Goal: Transaction & Acquisition: Purchase product/service

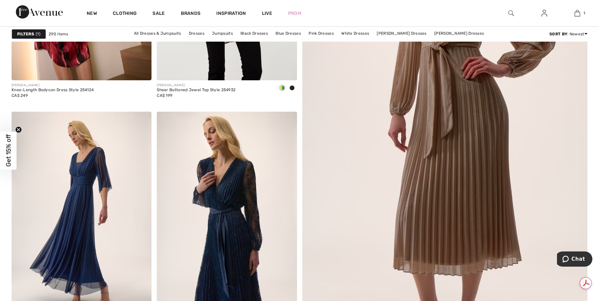
click at [40, 33] on span "1" at bounding box center [38, 34] width 5 height 6
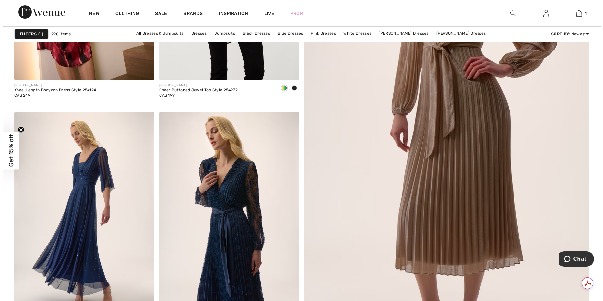
scroll to position [265, 0]
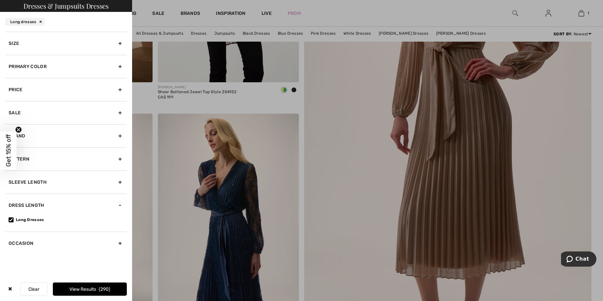
click at [38, 41] on div "Size" at bounding box center [66, 43] width 122 height 23
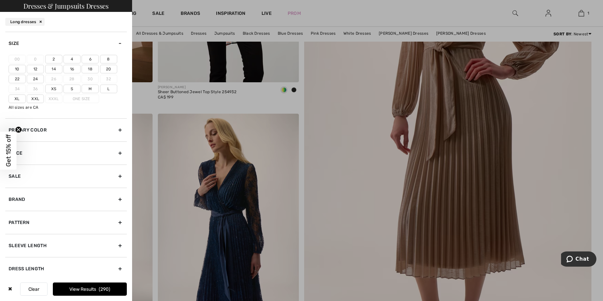
click at [108, 69] on label "20" at bounding box center [108, 69] width 17 height 9
click at [0, 0] on input"] "20" at bounding box center [0, 0] width 0 height 0
click at [18, 80] on label "22" at bounding box center [17, 79] width 17 height 9
click at [0, 0] on input"] "22" at bounding box center [0, 0] width 0 height 0
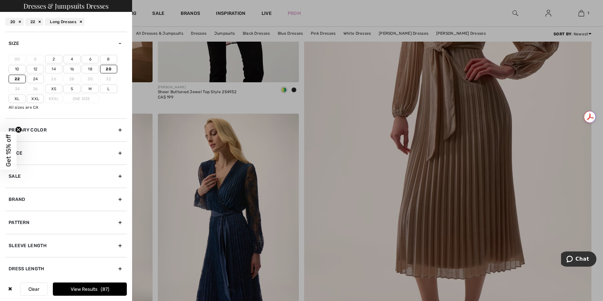
click at [99, 292] on button "View Results 87" at bounding box center [90, 289] width 74 height 13
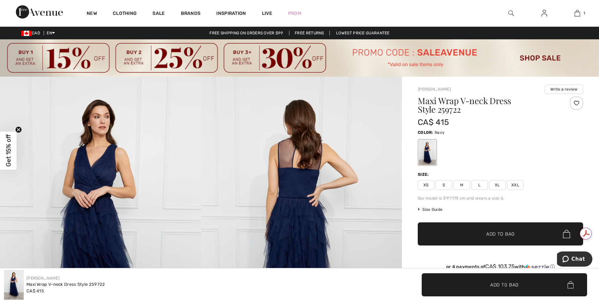
click at [560, 204] on div "Maxi Wrap V-neck Dress Style 259722 CA$ 415 Color: Navy Size: XS S M L XL XXL O…" at bounding box center [499, 189] width 165 height 184
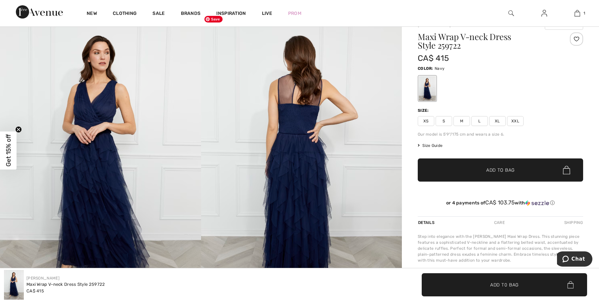
scroll to position [66, 0]
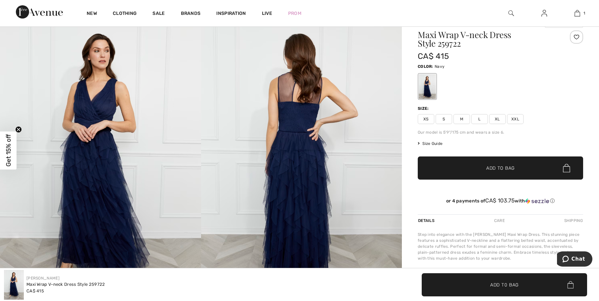
click at [518, 118] on span "XXL" at bounding box center [515, 119] width 17 height 10
click at [515, 167] on span "✔ Added to Bag Add to Bag" at bounding box center [499, 167] width 165 height 23
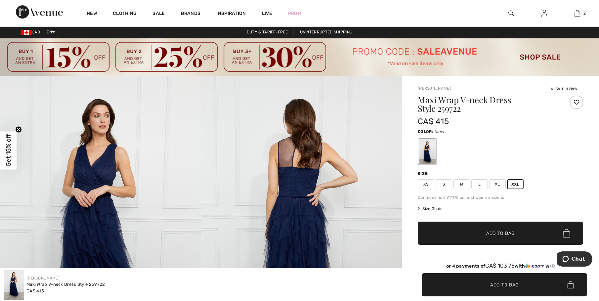
scroll to position [0, 0]
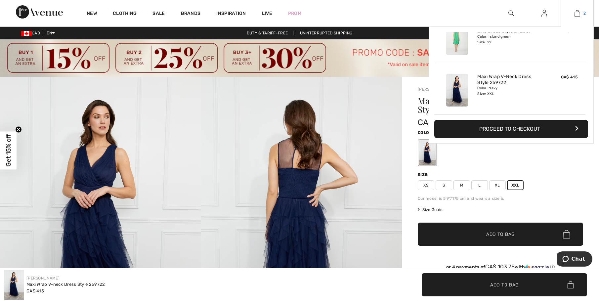
click at [575, 15] on img at bounding box center [577, 13] width 6 height 8
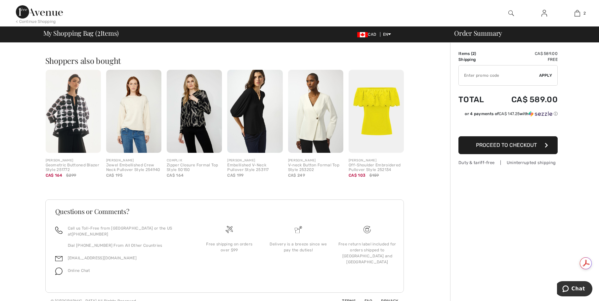
scroll to position [259, 0]
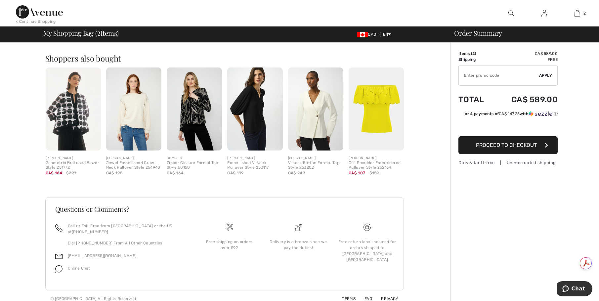
click at [53, 15] on img at bounding box center [39, 11] width 47 height 13
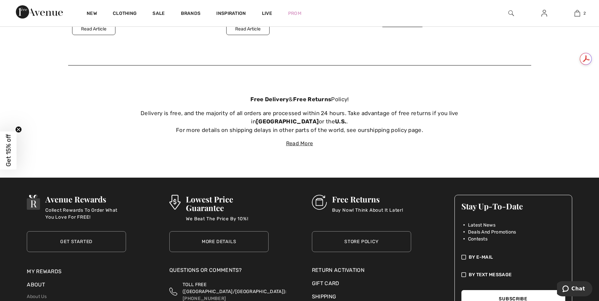
scroll to position [2226, 0]
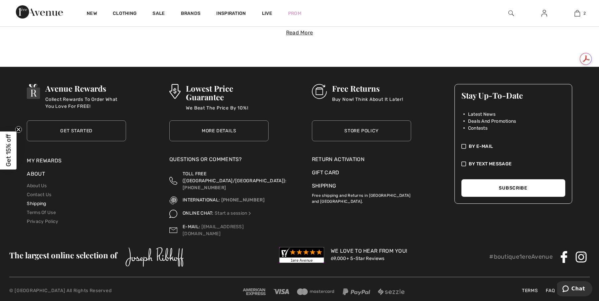
click at [42, 204] on link "Shipping" at bounding box center [36, 204] width 19 height 6
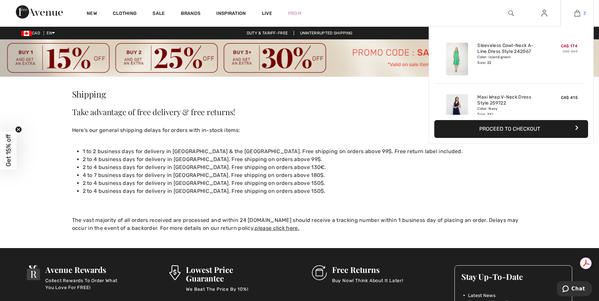
click at [580, 12] on link "2" at bounding box center [576, 13] width 32 height 8
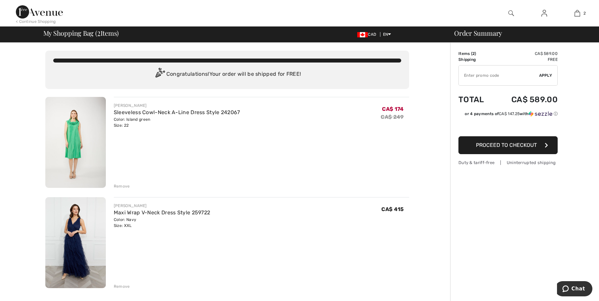
click at [495, 77] on input "TEXT" at bounding box center [498, 75] width 80 height 20
type input "SALEAVENUE"
click at [551, 75] on span "Apply" at bounding box center [545, 75] width 13 height 6
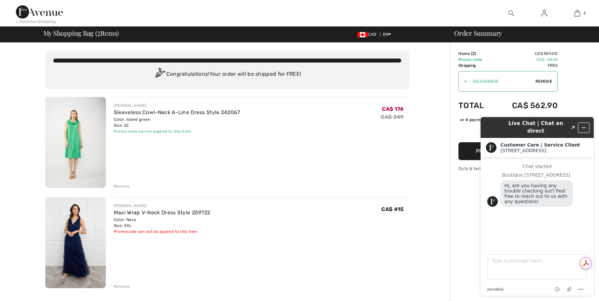
click at [586, 124] on button "Minimize widget" at bounding box center [583, 127] width 11 height 9
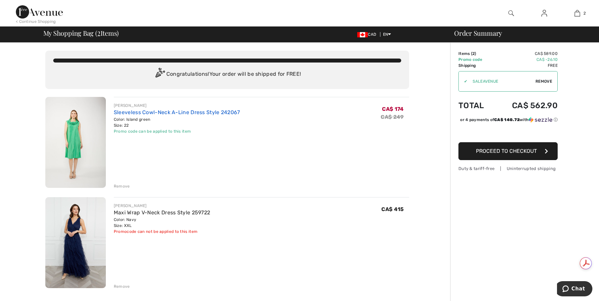
click at [171, 113] on link "Sleeveless Cowl-Neck A-Line Dress Style 242067" at bounding box center [177, 112] width 126 height 6
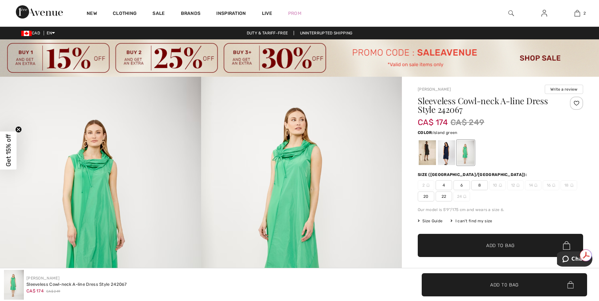
click at [438, 220] on span "Size Guide" at bounding box center [429, 221] width 25 height 6
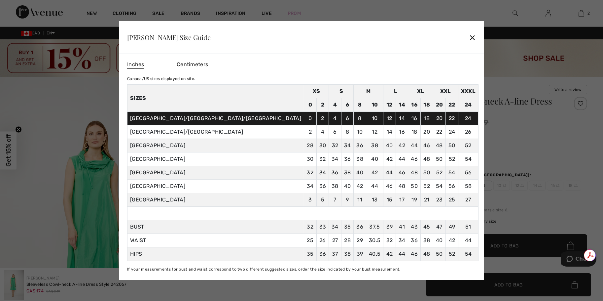
click at [585, 15] on div at bounding box center [301, 150] width 603 height 301
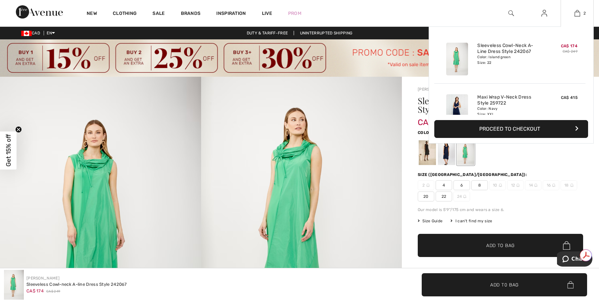
click at [565, 130] on button "Proceed to Checkout" at bounding box center [511, 129] width 154 height 18
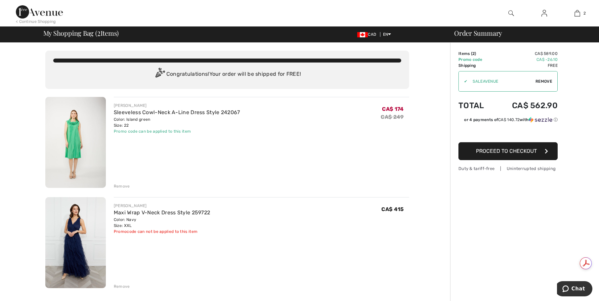
click at [534, 154] on button "Proceed to Checkout" at bounding box center [507, 151] width 99 height 18
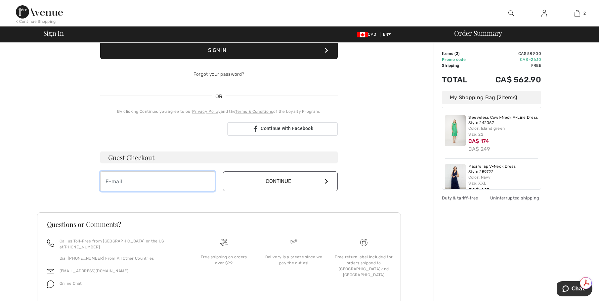
click at [149, 178] on input "email" at bounding box center [157, 181] width 115 height 20
type input "[PERSON_NAME][EMAIL_ADDRESS][PERSON_NAME][DOMAIN_NAME]"
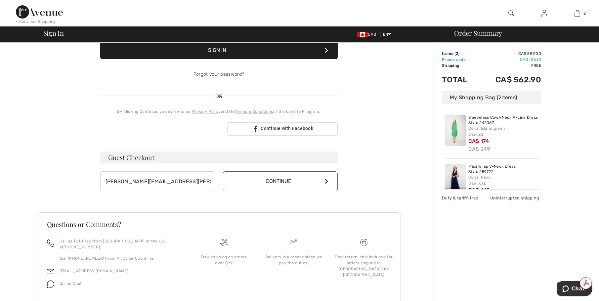
click at [257, 184] on button "Continue" at bounding box center [280, 181] width 115 height 20
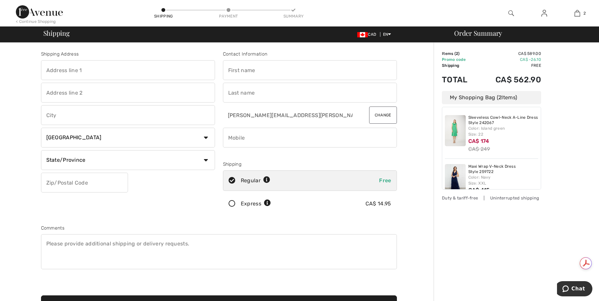
click at [92, 70] on input "text" at bounding box center [128, 70] width 174 height 20
type input "1971 [GEOGRAPHIC_DATA]"
type input "#307"
type input "[GEOGRAPHIC_DATA]"
click at [98, 163] on select "State/Province Alberta British Columbia Manitoba New Brunswick Newfoundland and…" at bounding box center [128, 160] width 174 height 20
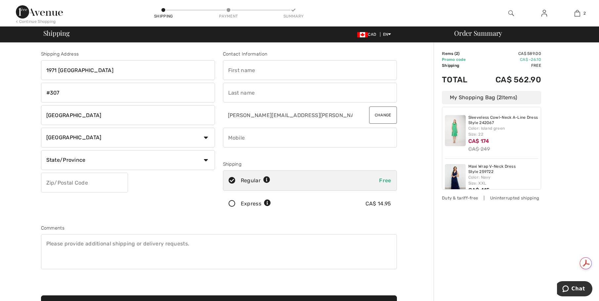
select select "QC"
click at [41, 150] on select "State/Province Alberta British Columbia Manitoba New Brunswick Newfoundland and…" at bounding box center [128, 160] width 174 height 20
click at [81, 186] on input "text" at bounding box center [84, 183] width 87 height 20
type input "H2K0E5"
click at [276, 66] on input "text" at bounding box center [310, 70] width 174 height 20
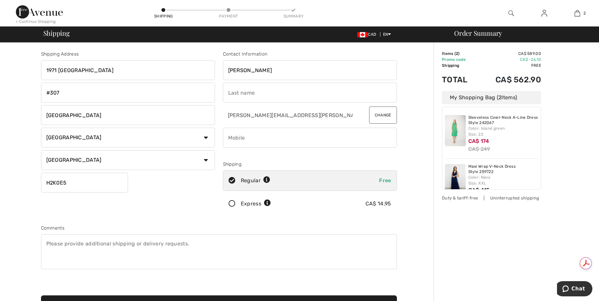
type input "Kelly"
type input "Boudreau"
click at [265, 141] on input "phone" at bounding box center [310, 138] width 174 height 20
type input "7174801279"
click at [273, 203] on input "radio" at bounding box center [273, 204] width 4 height 20
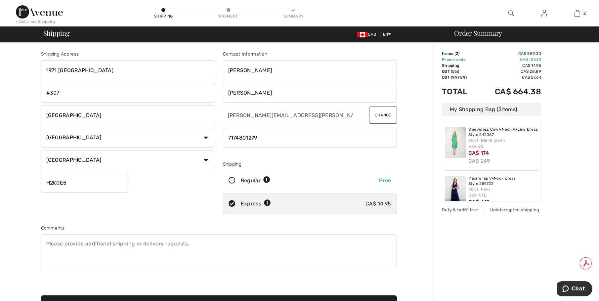
radio input "true"
click at [499, 208] on div "Duty & tariff-free | Uninterrupted shipping" at bounding box center [491, 210] width 99 height 6
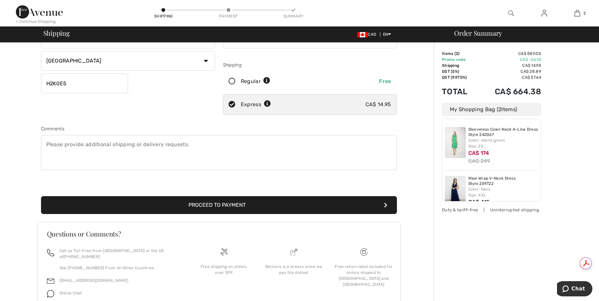
scroll to position [13, 0]
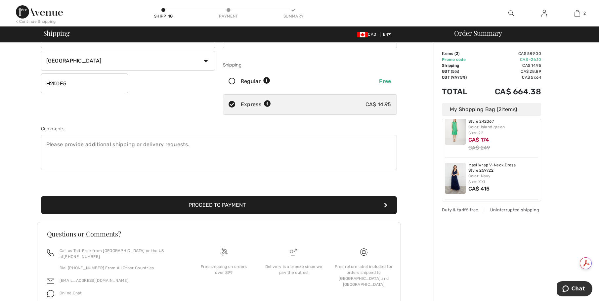
click at [258, 204] on button "Proceed to Payment" at bounding box center [219, 205] width 356 height 18
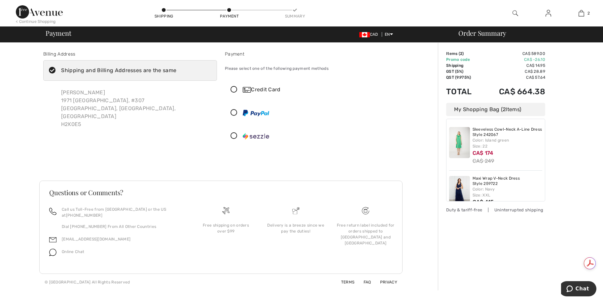
click at [233, 88] on icon at bounding box center [234, 89] width 18 height 7
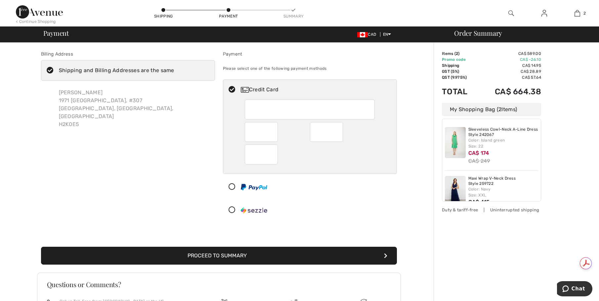
click at [276, 254] on button "Proceed to Summary" at bounding box center [219, 256] width 356 height 18
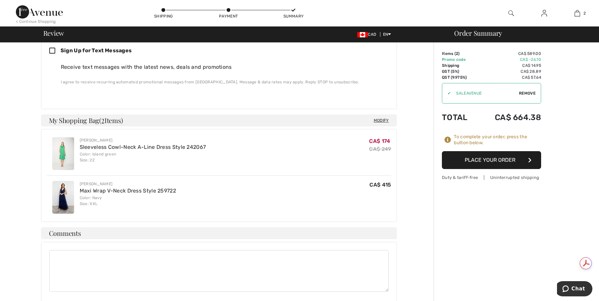
scroll to position [364, 0]
click at [502, 164] on button "Place Your Order" at bounding box center [491, 160] width 99 height 18
